Goal: Task Accomplishment & Management: Manage account settings

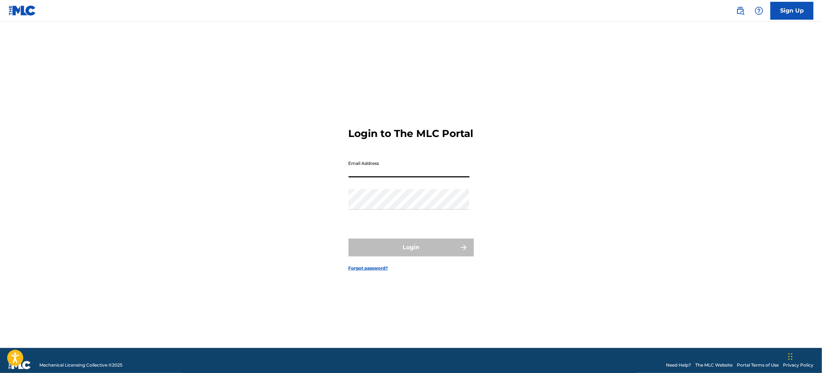
click at [412, 169] on input "Email Address" at bounding box center [409, 167] width 121 height 20
type input "[EMAIL_ADDRESS][DOMAIN_NAME]"
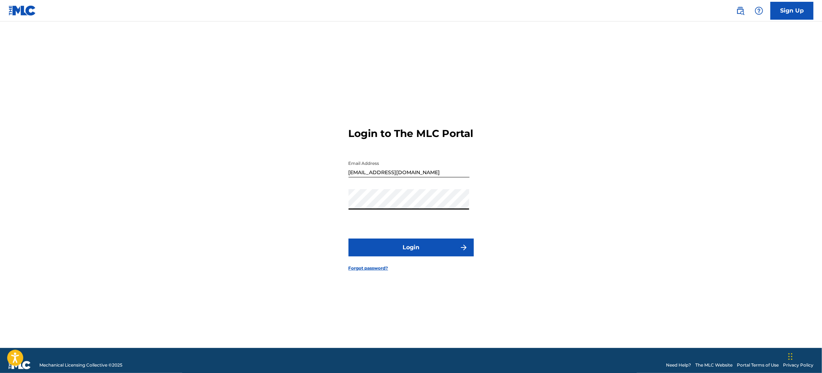
click at [349, 239] on button "Login" at bounding box center [411, 248] width 125 height 18
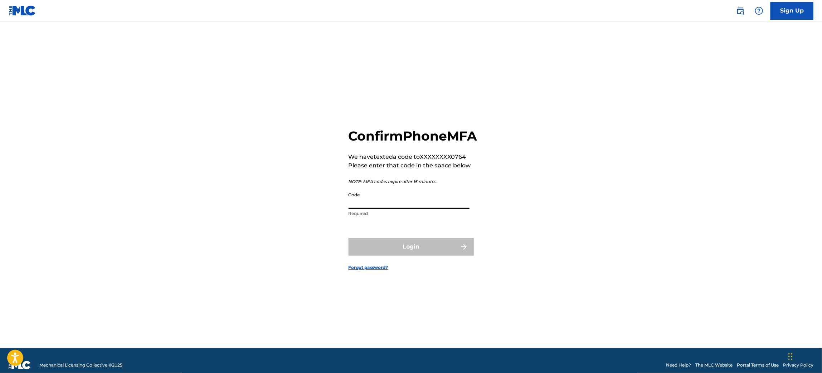
click at [437, 206] on input "Code" at bounding box center [409, 199] width 121 height 20
click at [460, 209] on input "Code" at bounding box center [409, 199] width 121 height 20
click at [407, 209] on input "Code" at bounding box center [409, 199] width 121 height 20
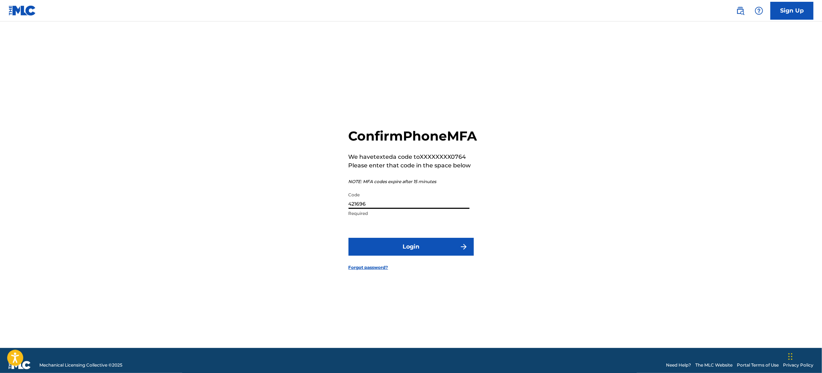
type input "421696"
click at [433, 256] on button "Login" at bounding box center [411, 247] width 125 height 18
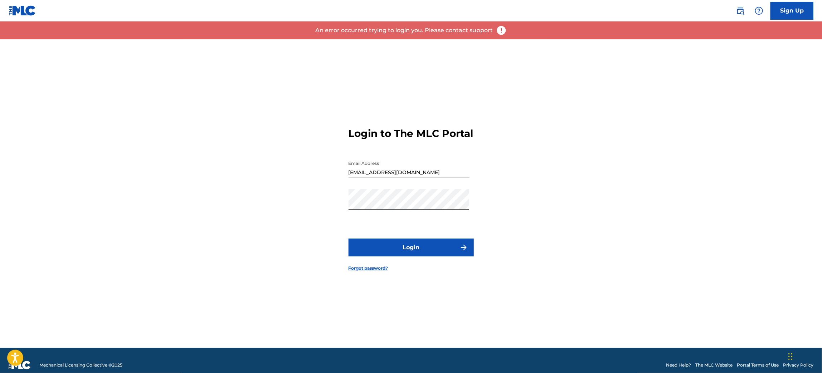
click at [407, 257] on button "Login" at bounding box center [411, 248] width 125 height 18
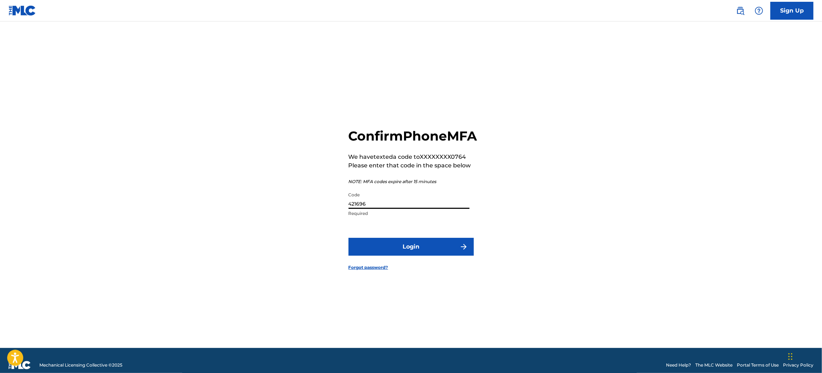
drag, startPoint x: 395, startPoint y: 213, endPoint x: 308, endPoint y: 211, distance: 87.0
click at [308, 211] on div "Confirm Phone MFA We have texted a code to XXXXXXXX0764 Please enter that code …" at bounding box center [411, 193] width 501 height 309
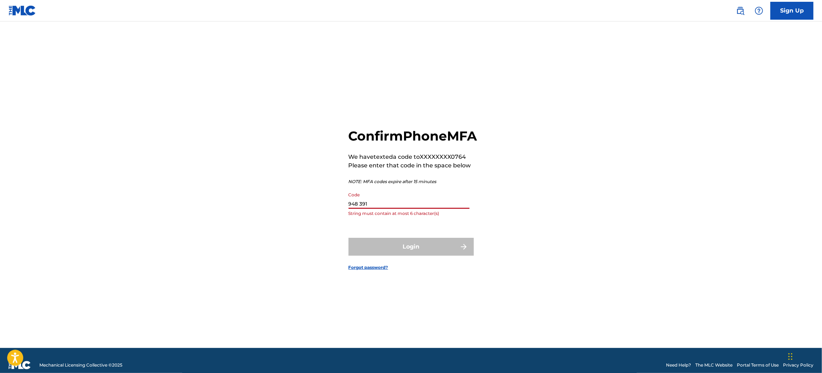
click at [361, 209] on input "948 391" at bounding box center [409, 199] width 121 height 20
click at [511, 234] on div "Confirm Phone MFA We have texted a code to XXXXXXXX0764 Please enter that code …" at bounding box center [411, 193] width 501 height 309
click at [434, 209] on input "948391" at bounding box center [409, 199] width 121 height 20
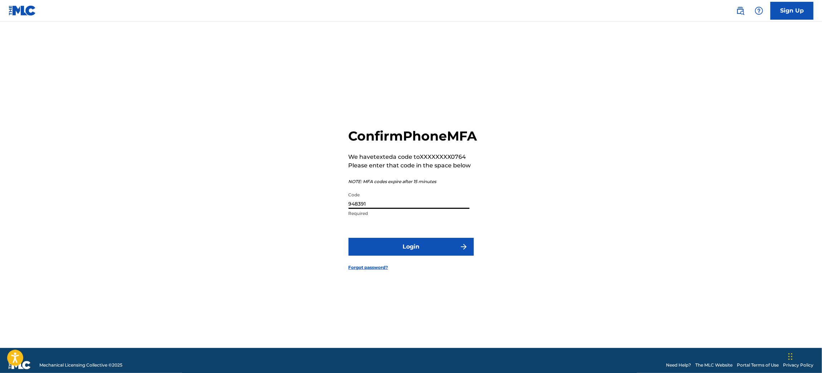
type input "948391"
click at [433, 250] on button "Login" at bounding box center [411, 247] width 125 height 18
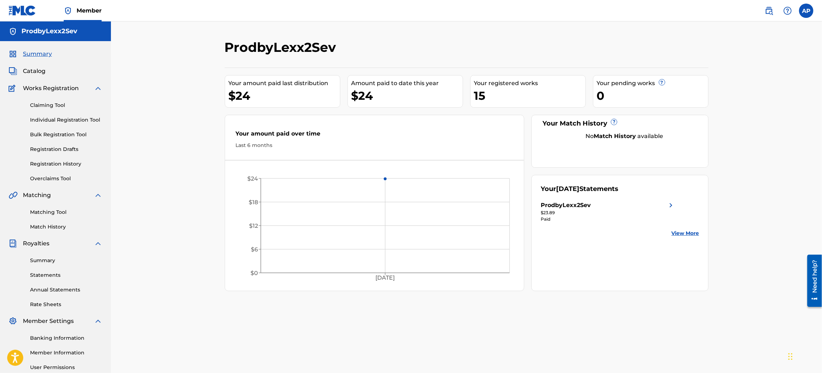
click at [191, 136] on div "ProdbyLexx2Sev Your amount paid last distribution $24 Amount paid to date this …" at bounding box center [466, 215] width 711 height 388
click at [689, 233] on link "View More" at bounding box center [686, 234] width 28 height 8
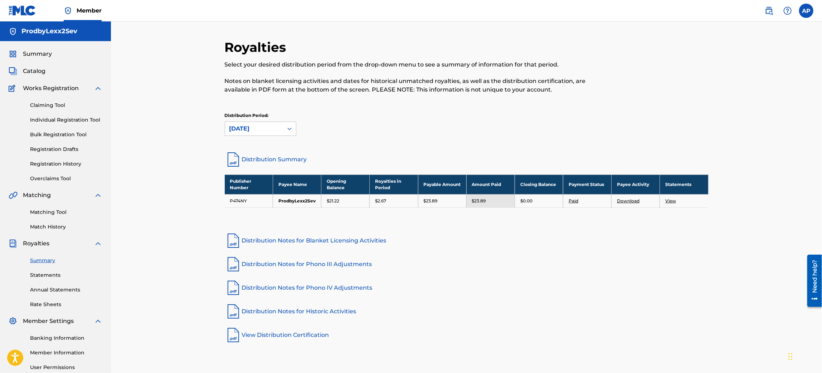
click at [19, 11] on img at bounding box center [23, 10] width 28 height 10
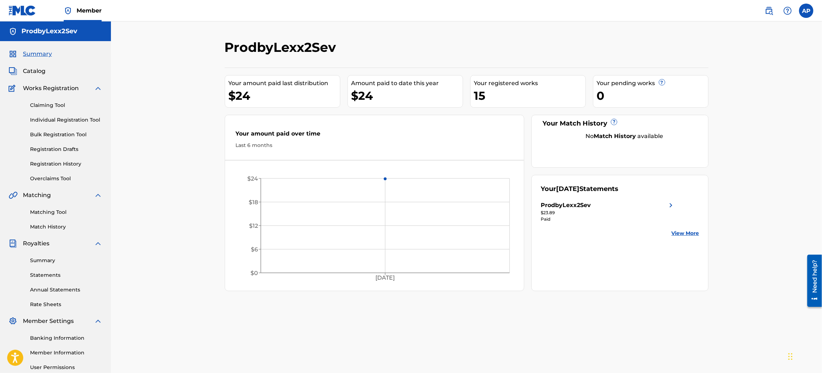
click at [49, 273] on link "Statements" at bounding box center [66, 276] width 72 height 8
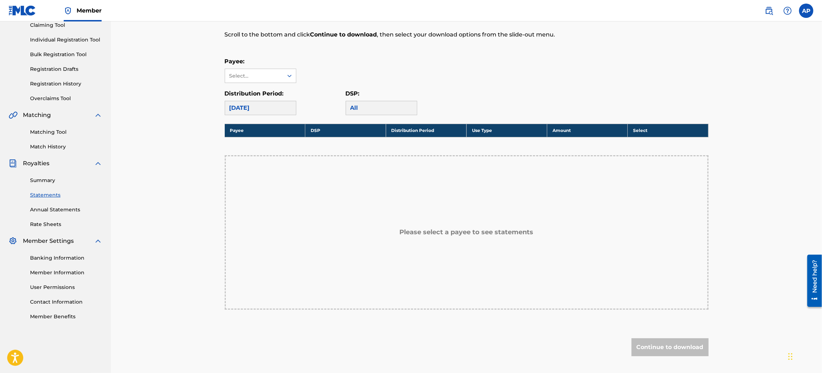
scroll to position [72, 0]
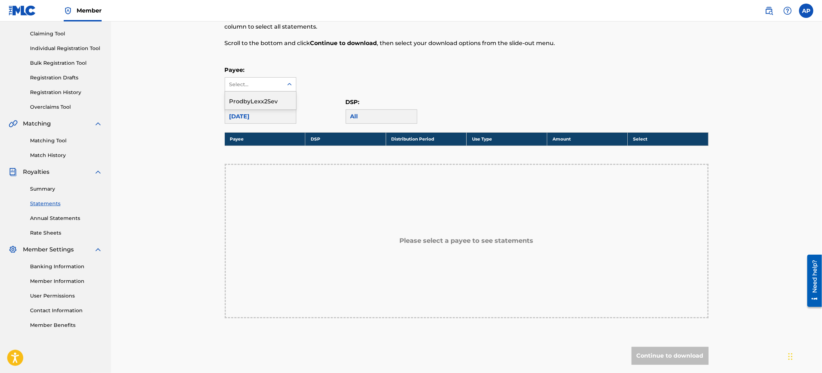
click at [260, 87] on div "Select..." at bounding box center [253, 85] width 49 height 8
click at [259, 100] on div "ProdbyLexx2Sev" at bounding box center [260, 101] width 71 height 18
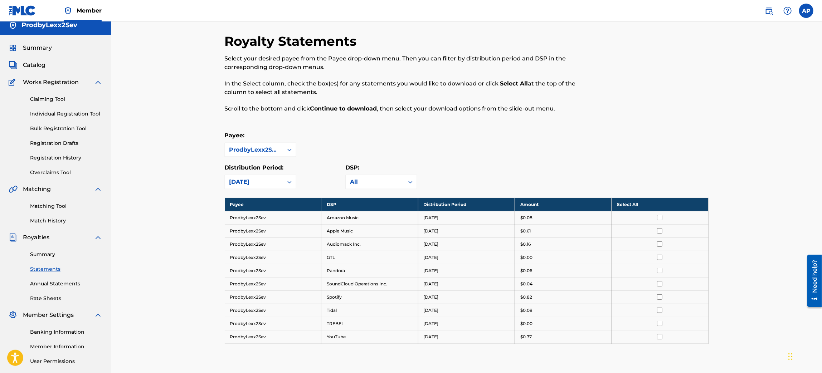
scroll to position [0, 0]
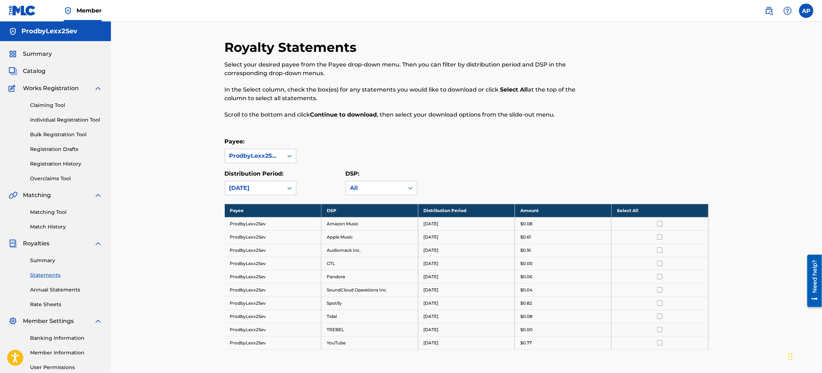
click at [68, 164] on link "Registration History" at bounding box center [66, 164] width 72 height 8
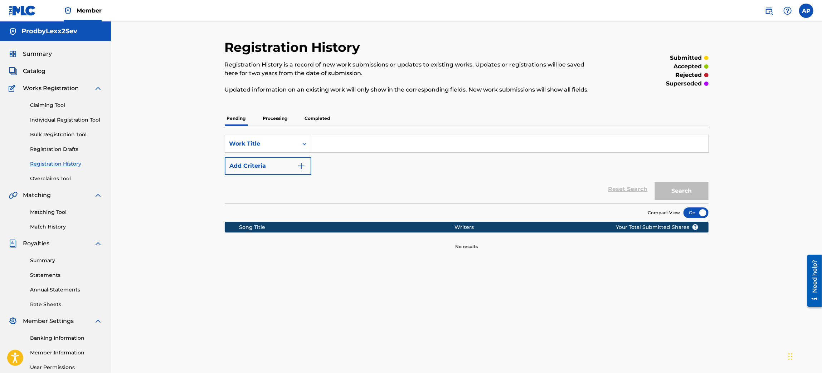
click at [272, 118] on p "Processing" at bounding box center [275, 118] width 29 height 15
click at [315, 119] on p "Completed" at bounding box center [318, 118] width 30 height 15
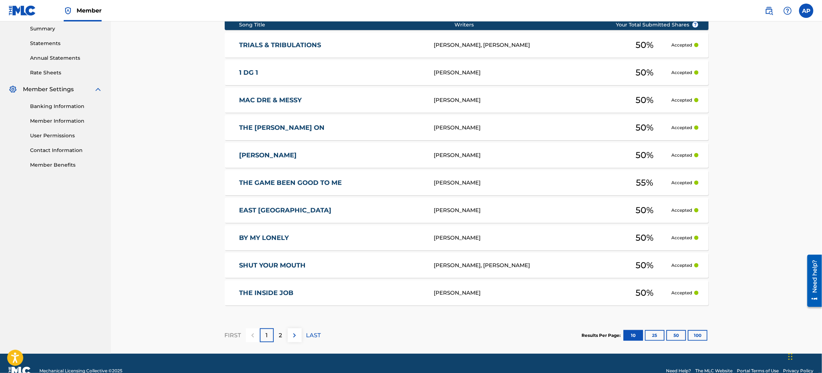
scroll to position [246, 0]
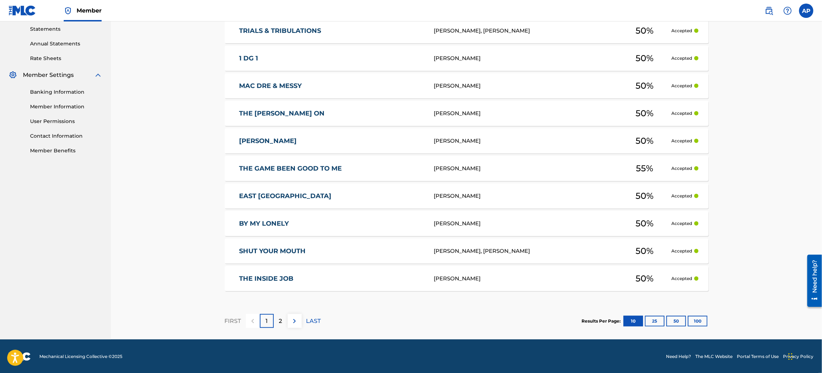
click at [283, 317] on div "2" at bounding box center [281, 321] width 14 height 14
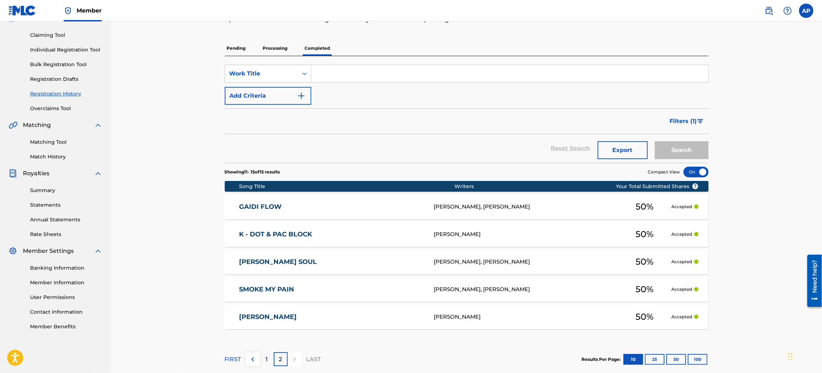
scroll to position [108, 0]
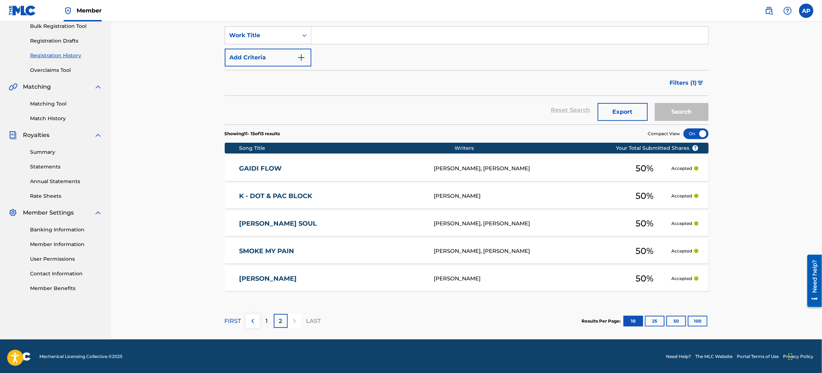
click at [292, 319] on div at bounding box center [295, 321] width 14 height 14
click at [293, 319] on div at bounding box center [295, 321] width 14 height 14
click at [655, 321] on button "25" at bounding box center [655, 321] width 20 height 11
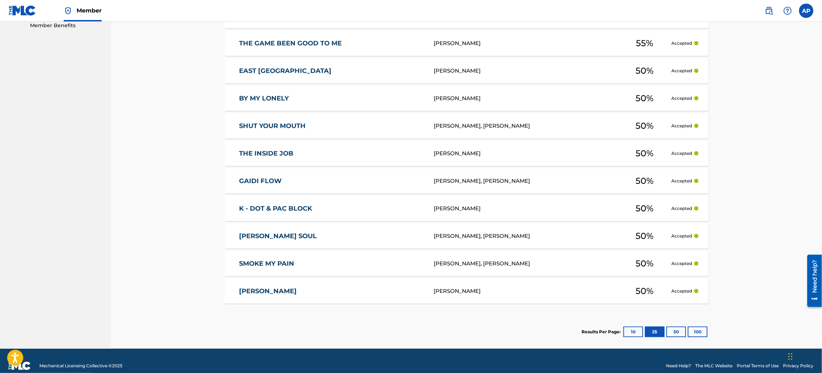
scroll to position [381, 0]
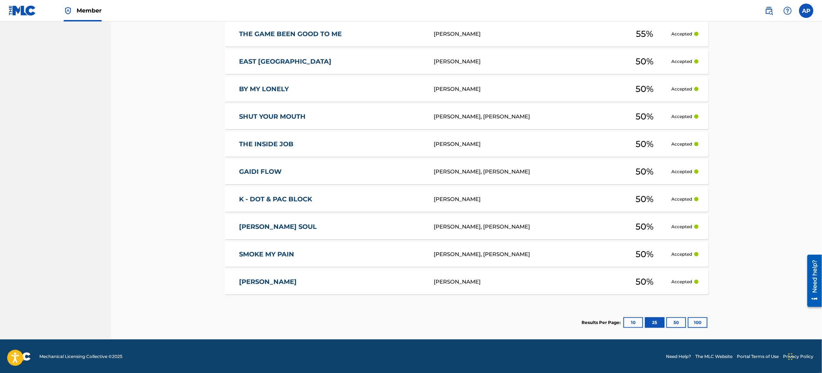
click at [699, 320] on button "100" at bounding box center [698, 322] width 20 height 11
click at [278, 280] on link "[PERSON_NAME]" at bounding box center [331, 282] width 185 height 8
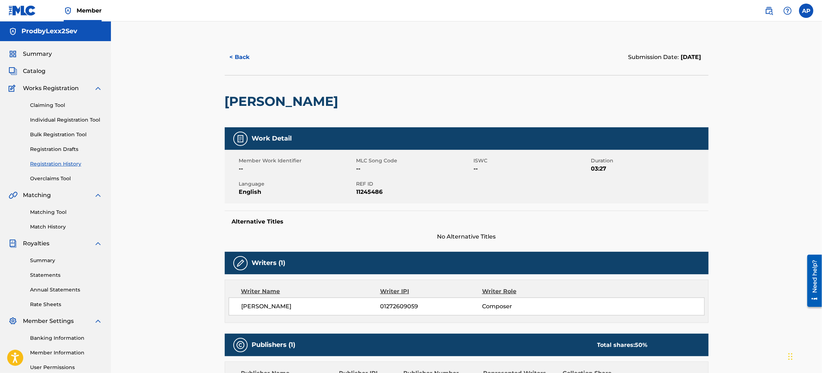
click at [17, 11] on img at bounding box center [23, 10] width 28 height 10
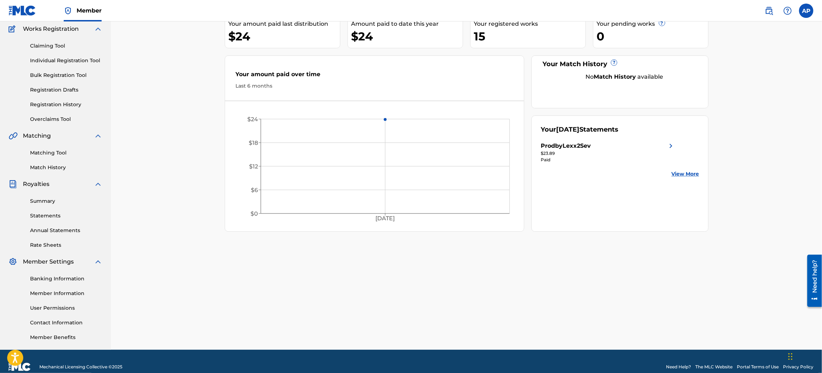
scroll to position [70, 0]
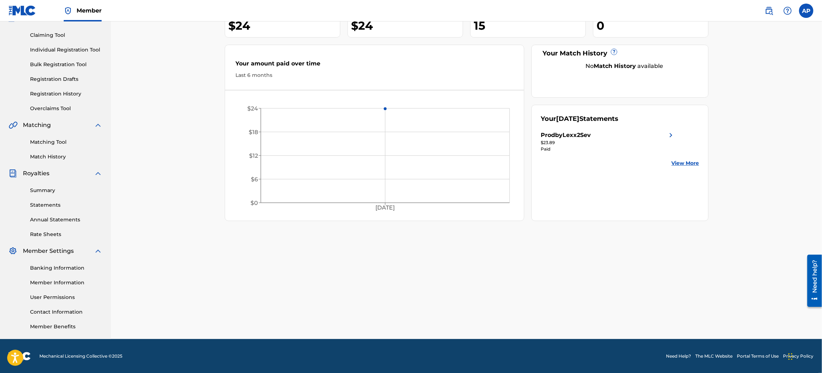
drag, startPoint x: 67, startPoint y: 277, endPoint x: 65, endPoint y: 280, distance: 3.7
click at [66, 277] on div "Banking Information Member Information User Permissions Contact Information Mem…" at bounding box center [56, 292] width 94 height 75
click at [64, 284] on link "Member Information" at bounding box center [66, 283] width 72 height 8
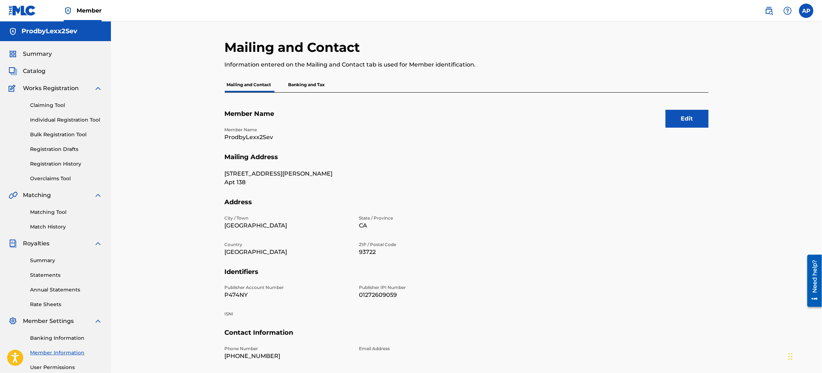
click at [686, 116] on button "Edit" at bounding box center [687, 119] width 43 height 18
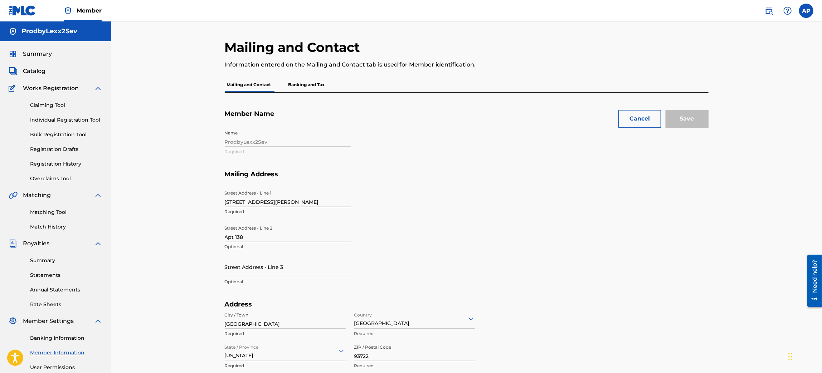
click at [295, 140] on div "Name ProdbyLexx2Sev Required" at bounding box center [355, 149] width 261 height 44
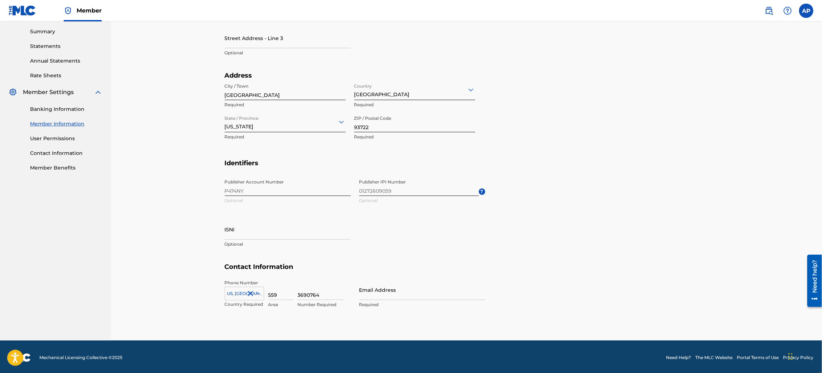
scroll to position [230, 0]
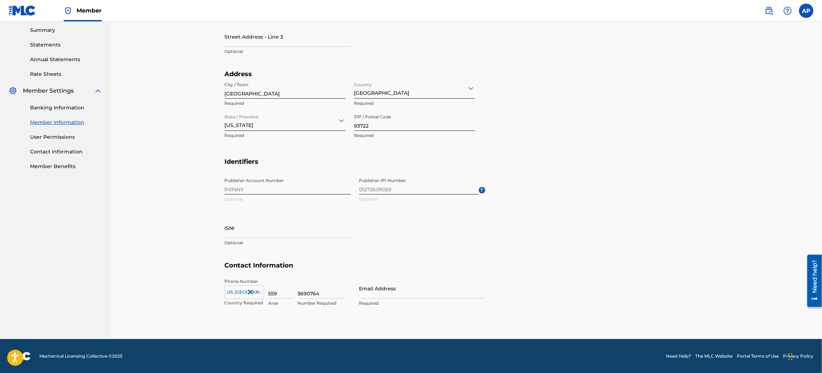
click at [390, 295] on input "Email Address" at bounding box center [422, 288] width 126 height 20
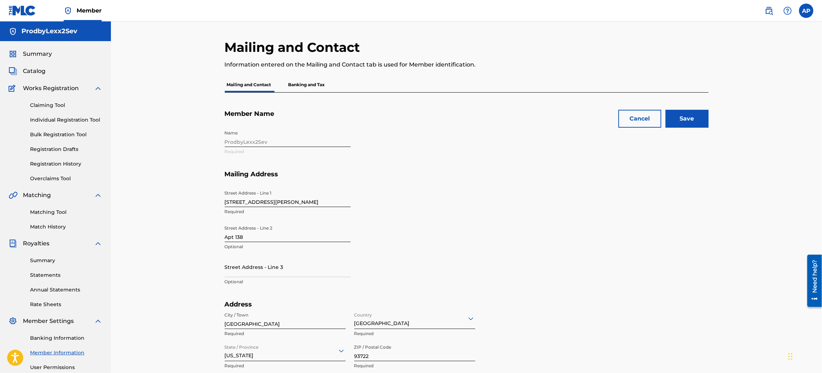
type input "[EMAIL_ADDRESS][DOMAIN_NAME]"
click at [696, 116] on input "Save" at bounding box center [687, 119] width 43 height 18
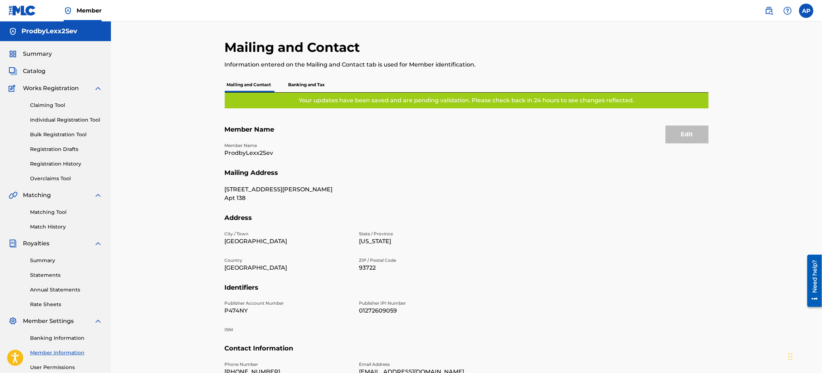
click at [53, 214] on link "Matching Tool" at bounding box center [66, 213] width 72 height 8
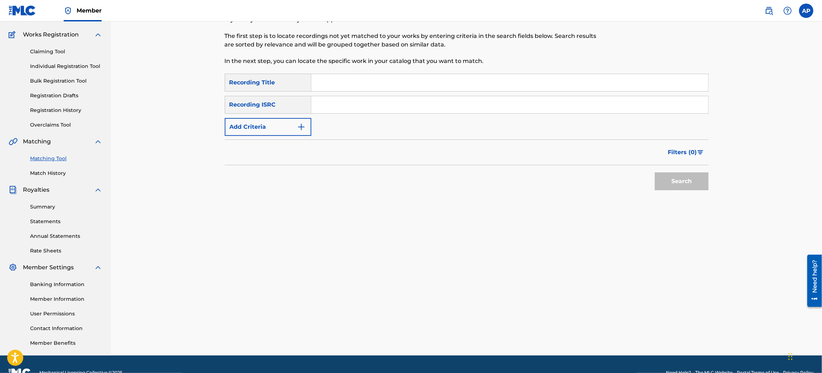
scroll to position [70, 0]
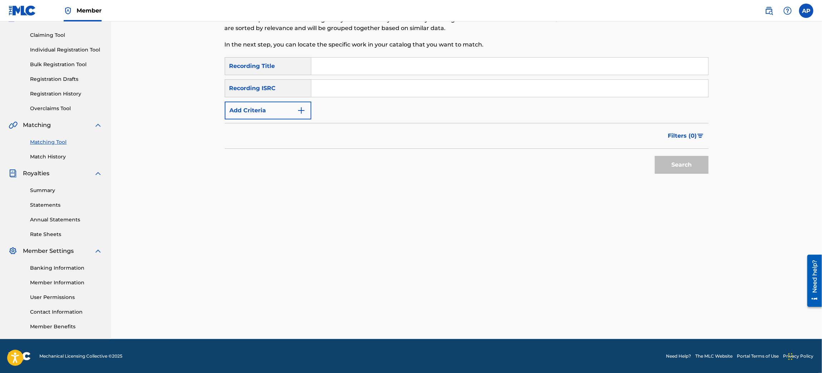
click at [48, 190] on link "Summary" at bounding box center [66, 191] width 72 height 8
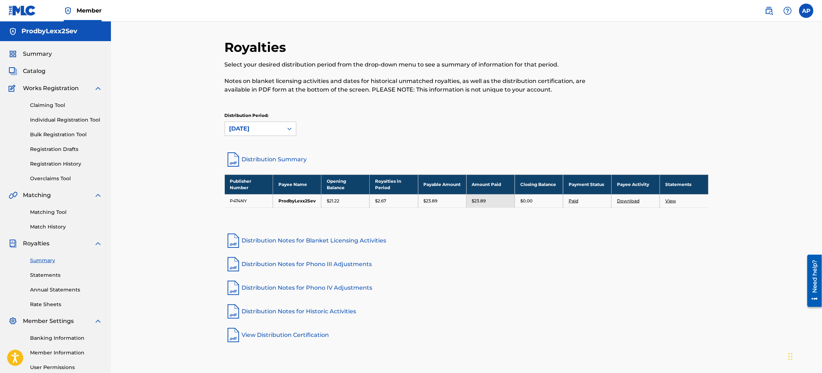
click at [575, 199] on link "Paid" at bounding box center [574, 200] width 10 height 5
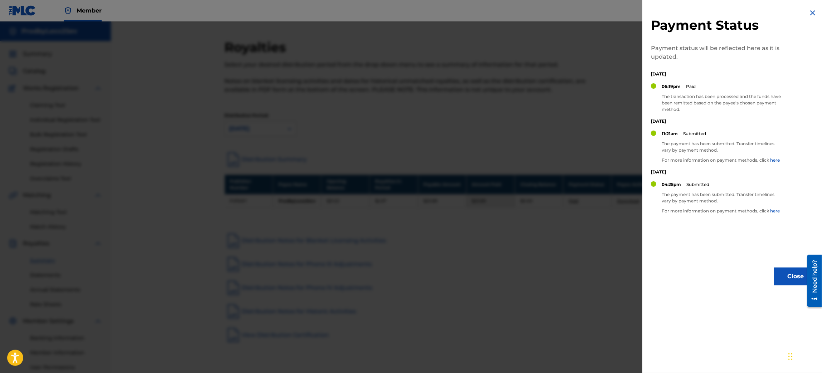
click at [793, 276] on button "Close" at bounding box center [795, 277] width 43 height 18
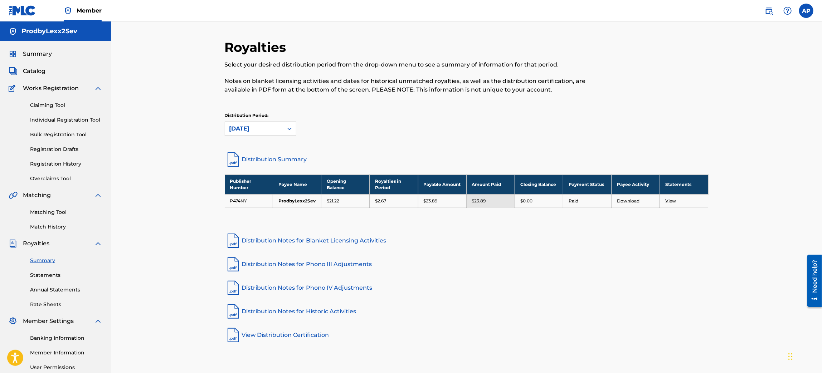
click at [80, 12] on span "Member" at bounding box center [89, 10] width 25 height 8
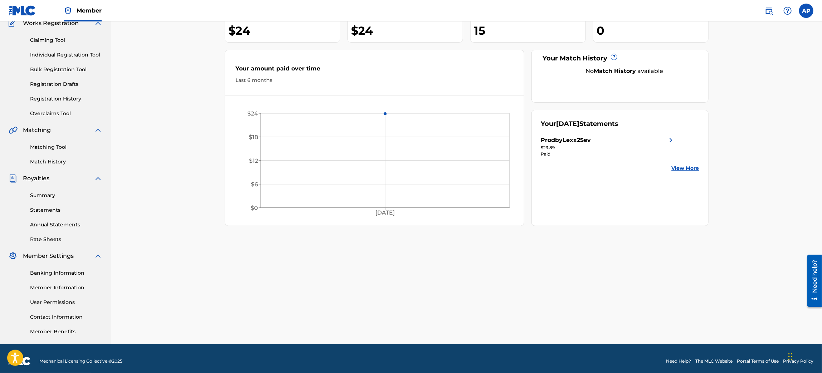
scroll to position [70, 0]
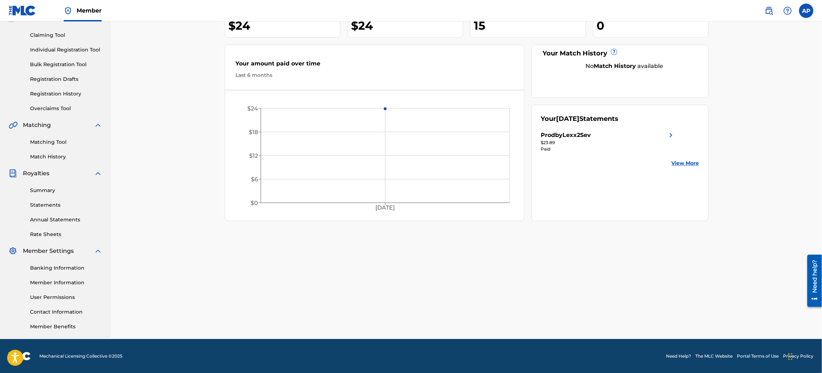
click at [69, 326] on link "Member Benefits" at bounding box center [66, 327] width 72 height 8
click at [72, 265] on link "Banking Information" at bounding box center [66, 268] width 72 height 8
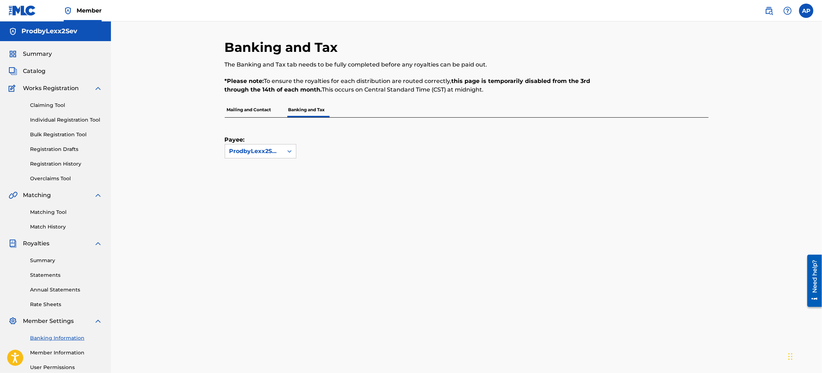
click at [69, 33] on h5 "ProdbyLexx2Sev" at bounding box center [49, 31] width 56 height 8
click at [84, 11] on span "Member" at bounding box center [89, 10] width 25 height 8
